Goal: Task Accomplishment & Management: Use online tool/utility

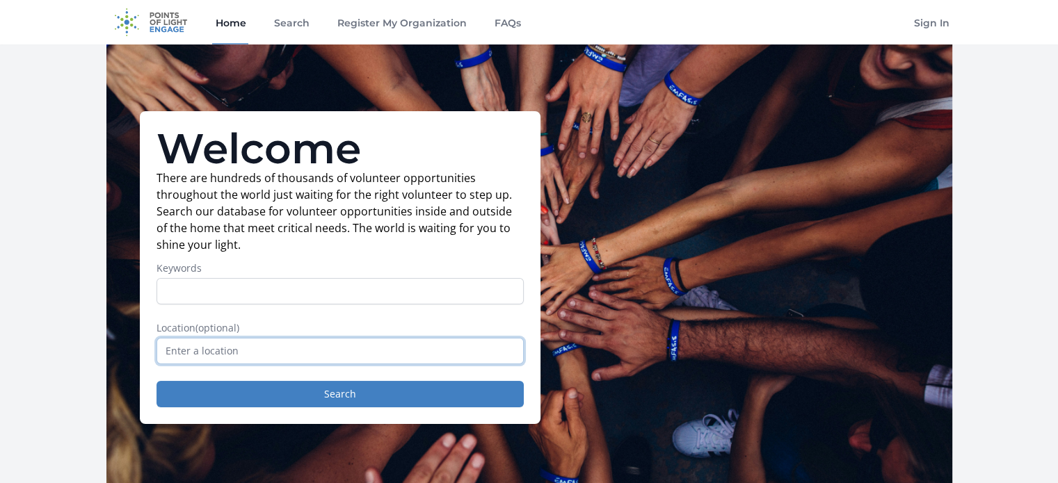
click at [471, 353] on input "text" at bounding box center [339, 351] width 367 height 26
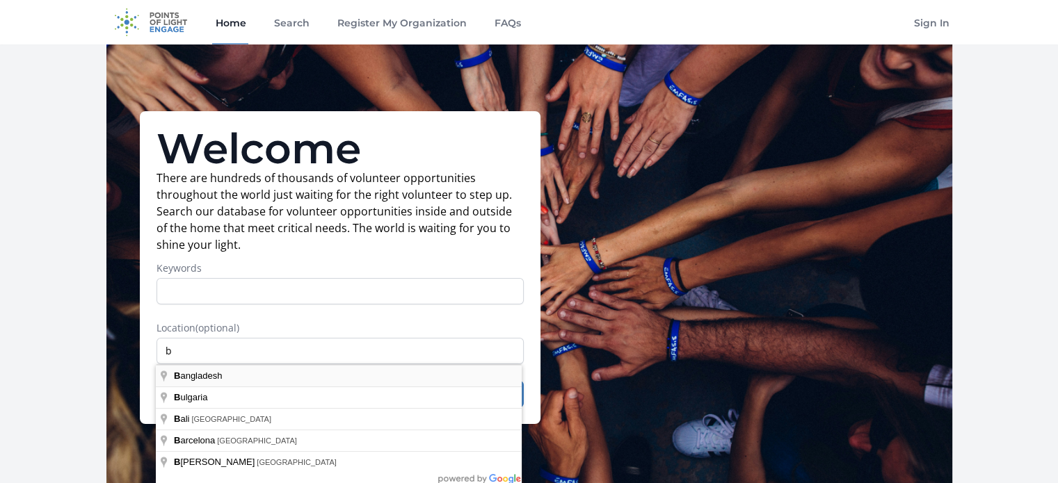
type input "[GEOGRAPHIC_DATA]"
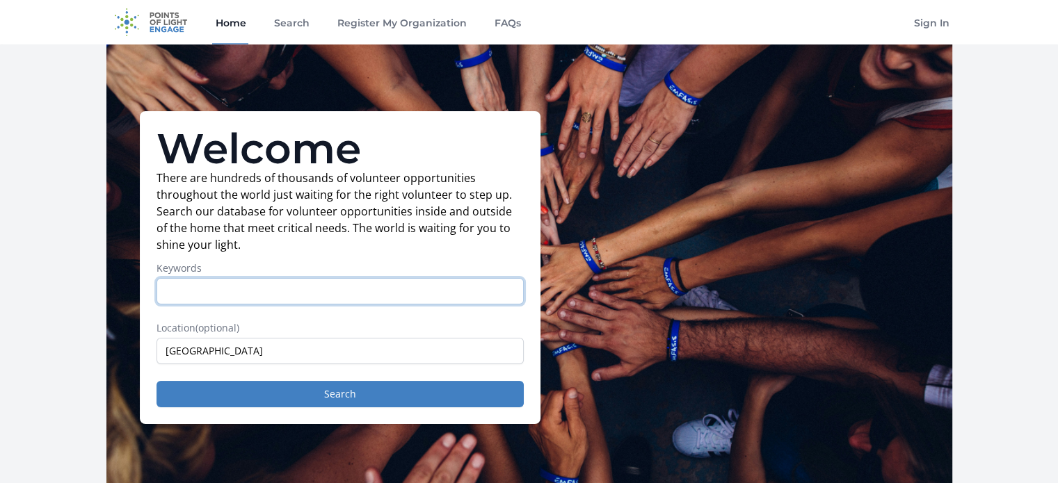
click at [392, 283] on input "Keywords" at bounding box center [339, 291] width 367 height 26
click at [391, 291] on input "we are the stdent of urban and regional planning. we are doing a planning festi…" at bounding box center [339, 291] width 367 height 26
type input "w"
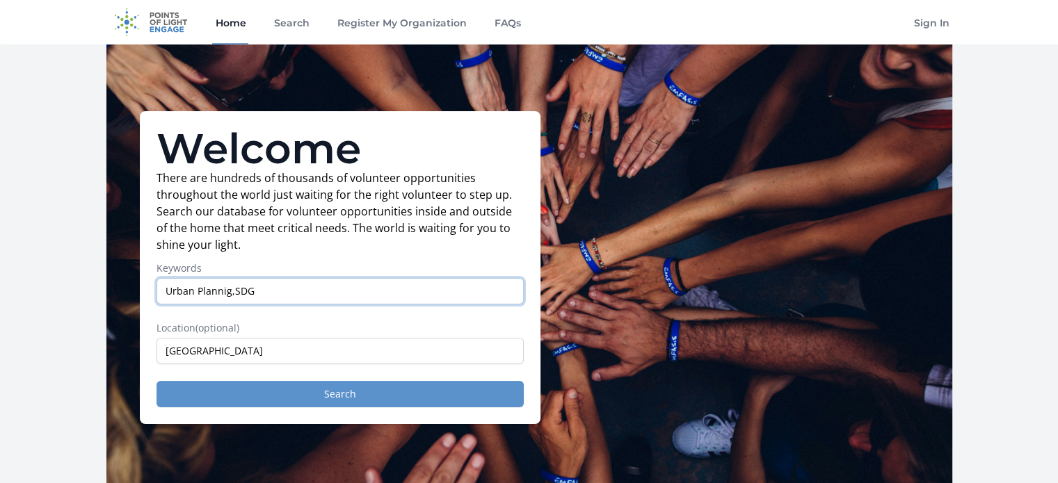
type input "Urban Plannig,SDG"
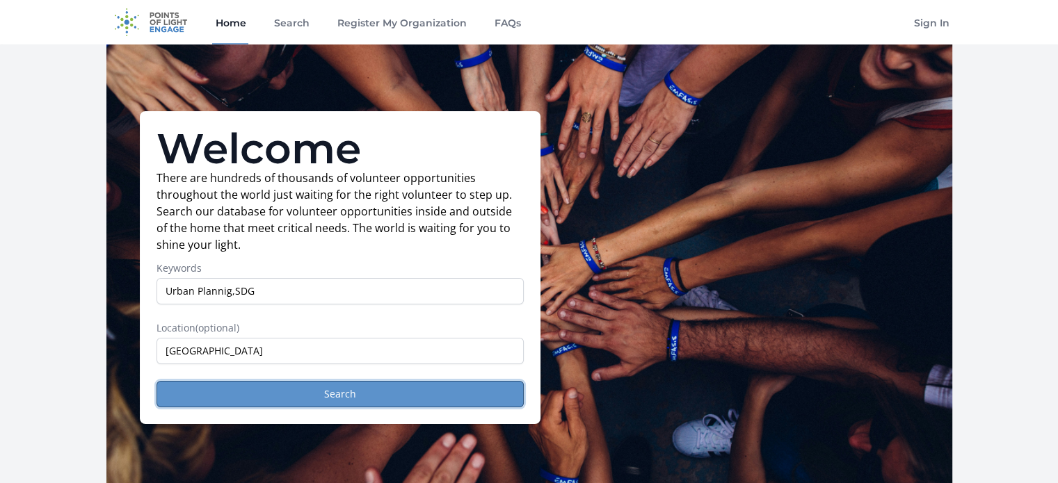
click at [333, 382] on button "Search" at bounding box center [339, 394] width 367 height 26
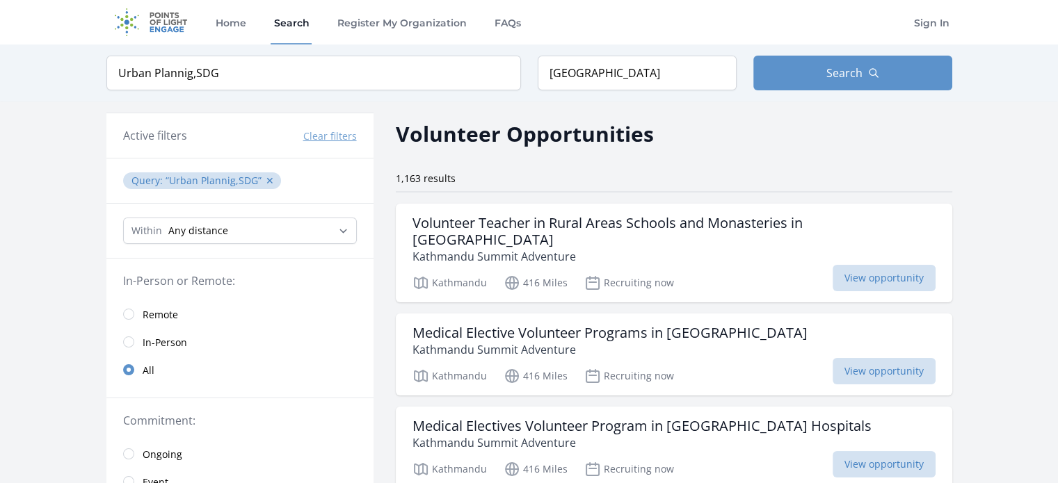
click at [199, 313] on link "Remote" at bounding box center [239, 314] width 267 height 28
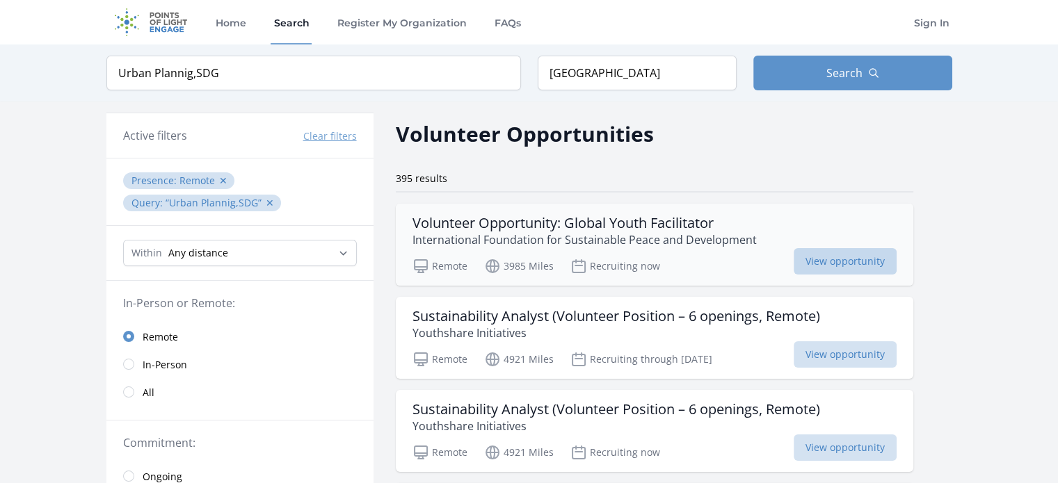
click at [793, 250] on span "View opportunity" at bounding box center [844, 261] width 103 height 26
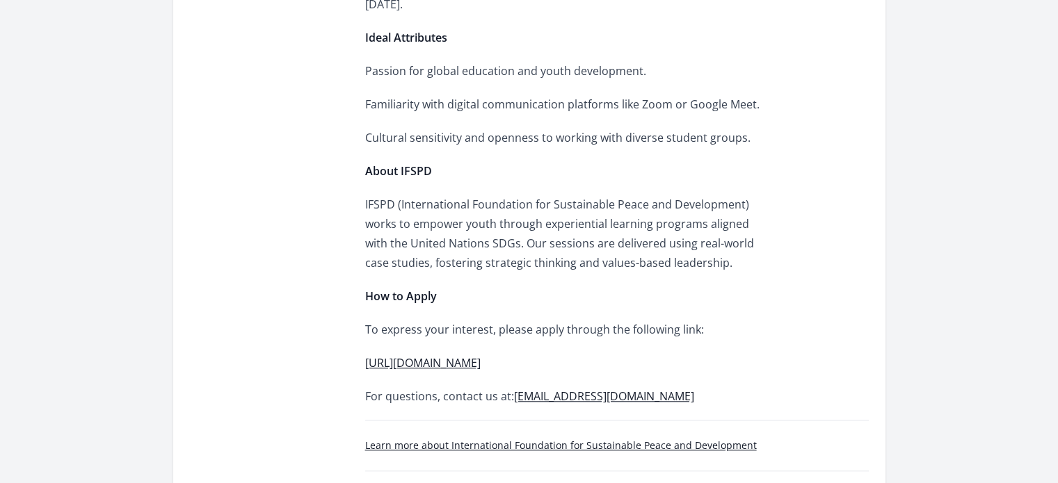
scroll to position [1193, 0]
click at [481, 355] on link "[URL][DOMAIN_NAME]" at bounding box center [422, 362] width 115 height 15
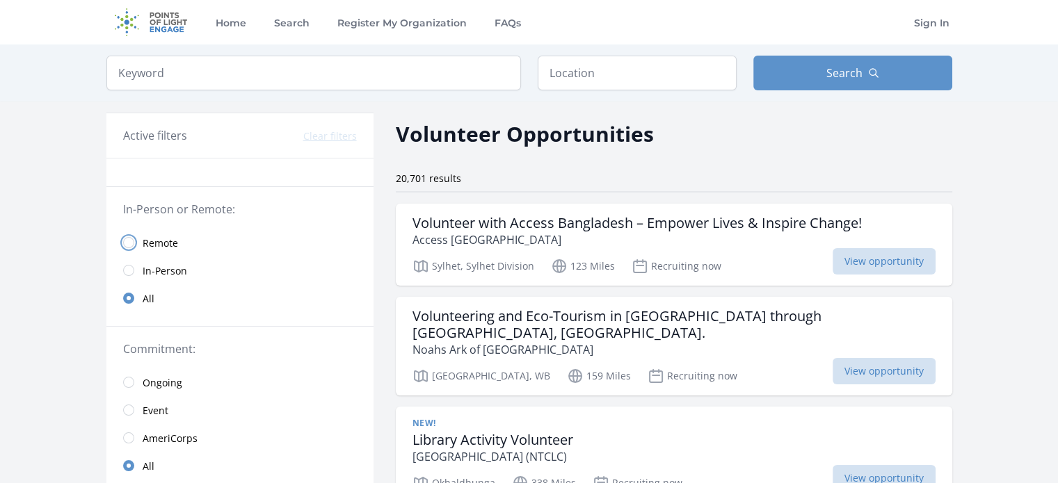
click at [128, 238] on input "radio" at bounding box center [128, 242] width 11 height 11
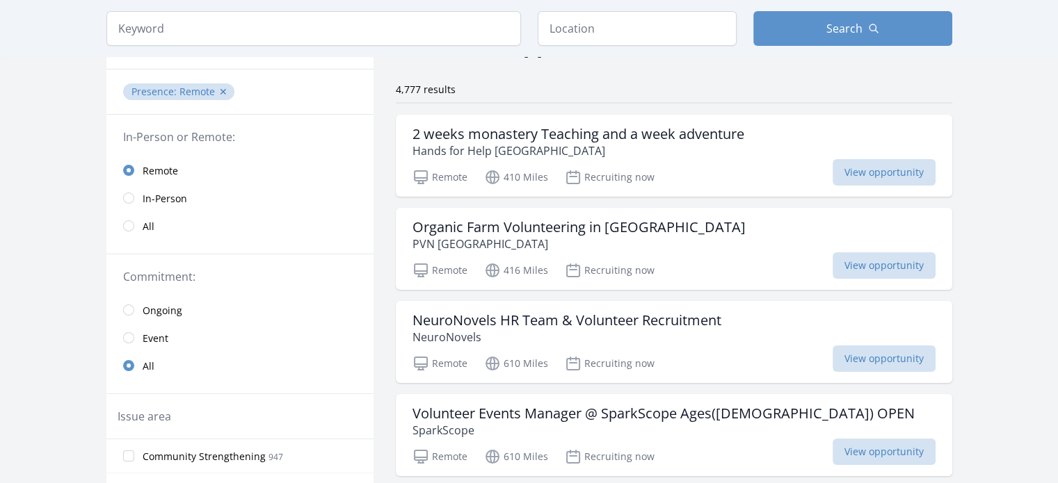
scroll to position [93, 0]
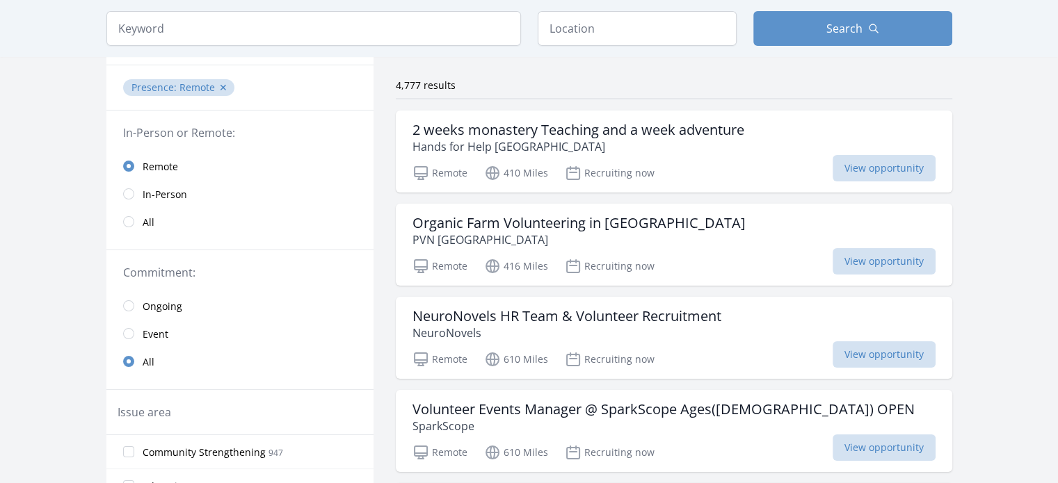
click at [182, 305] on link "Ongoing" at bounding box center [239, 306] width 267 height 28
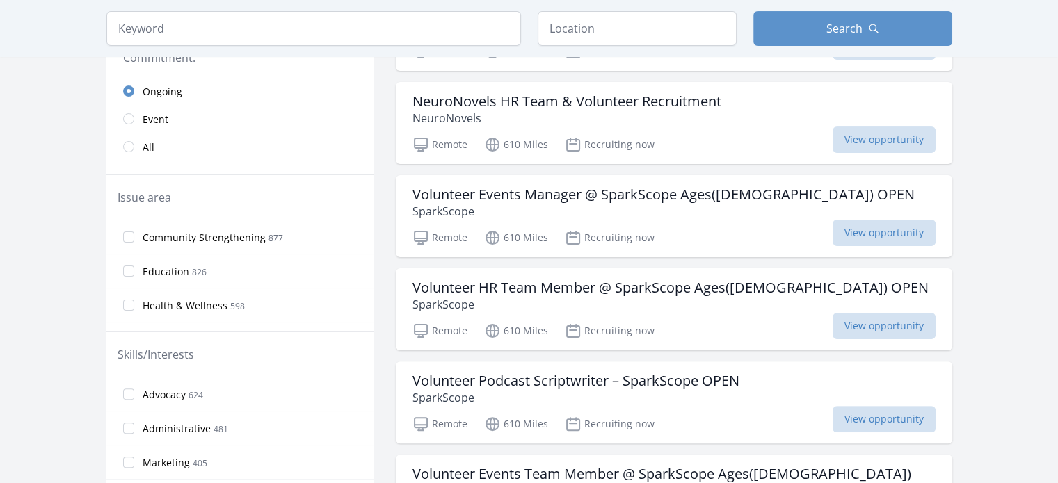
scroll to position [309, 0]
click at [122, 225] on label "Community Strengthening 877" at bounding box center [239, 237] width 267 height 28
click at [123, 231] on input "Community Strengthening 877" at bounding box center [128, 236] width 11 height 11
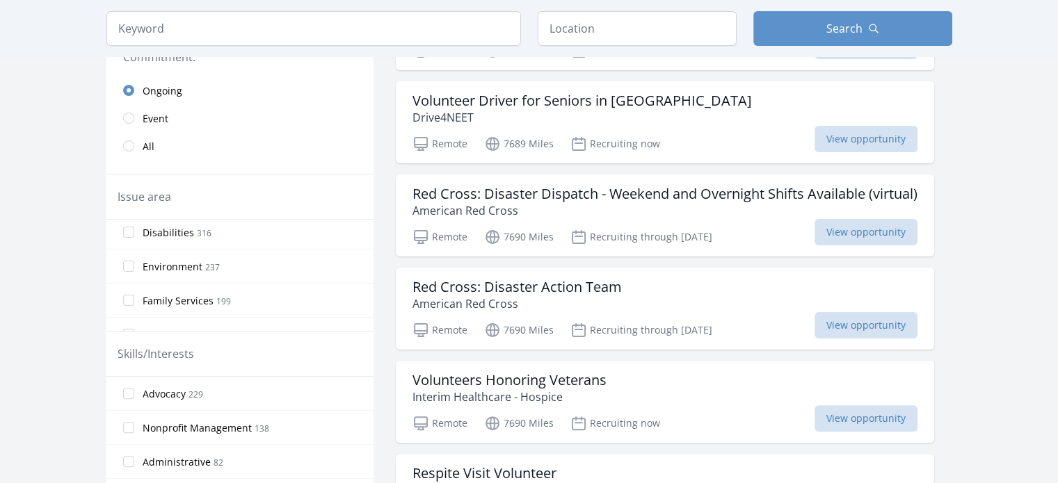
scroll to position [347, 0]
click at [133, 261] on input "Environment 237" at bounding box center [128, 264] width 11 height 11
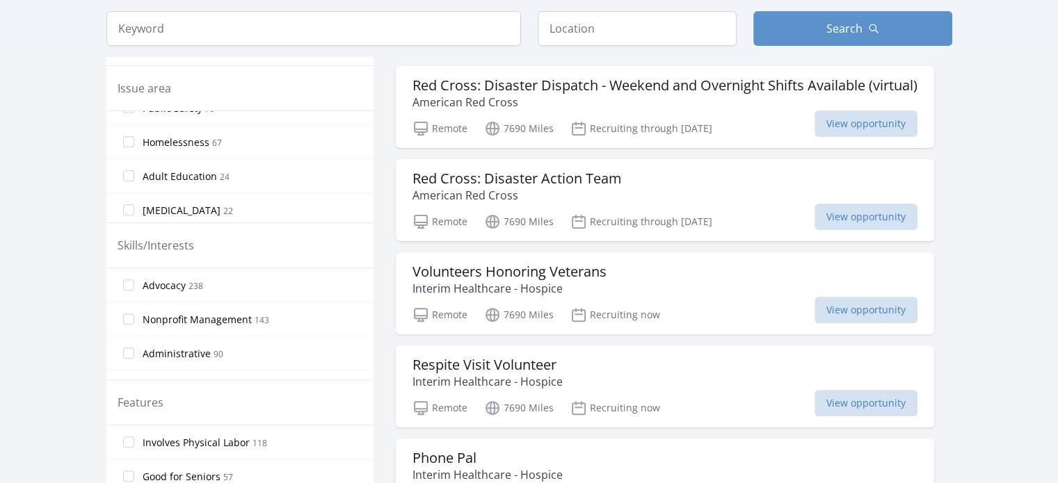
scroll to position [421, 0]
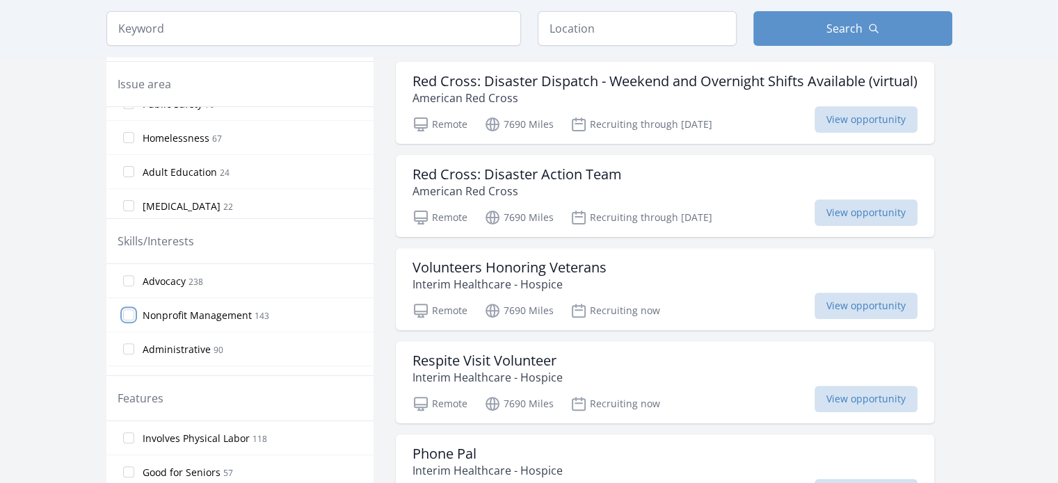
click at [127, 316] on input "Nonprofit Management 143" at bounding box center [128, 314] width 11 height 11
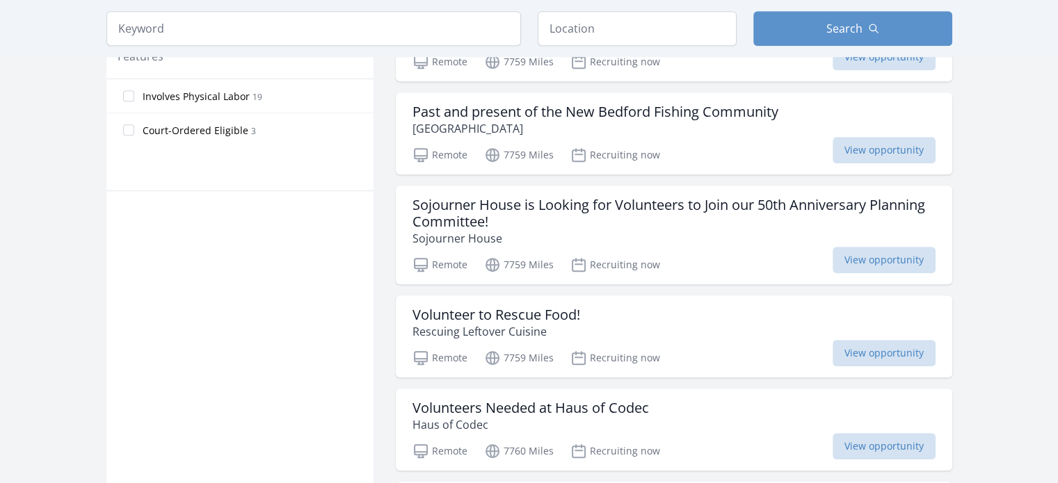
scroll to position [764, 0]
